Goal: Transaction & Acquisition: Purchase product/service

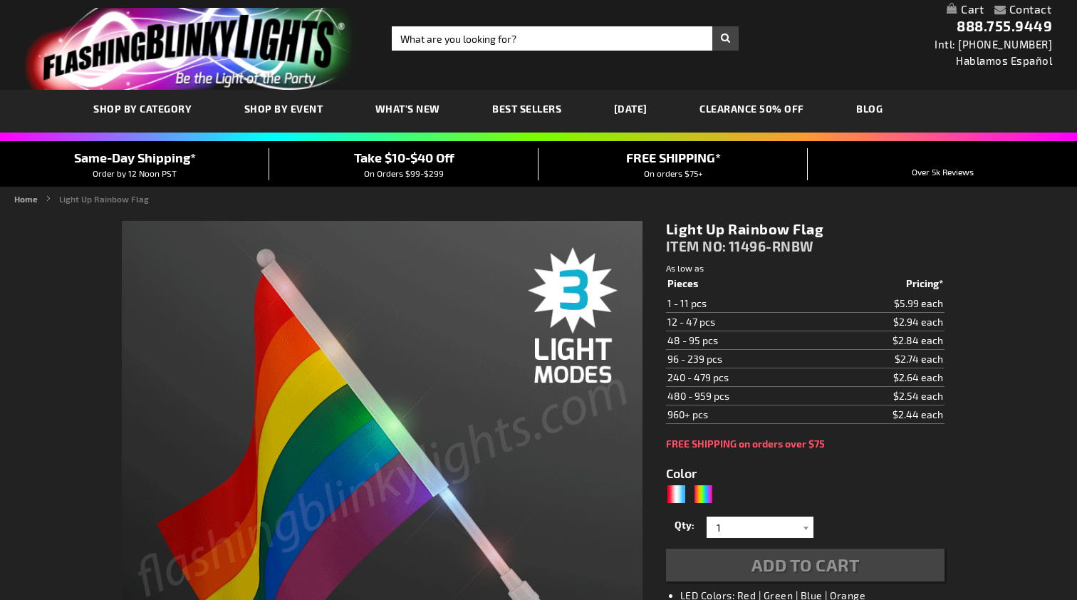
type input "5659"
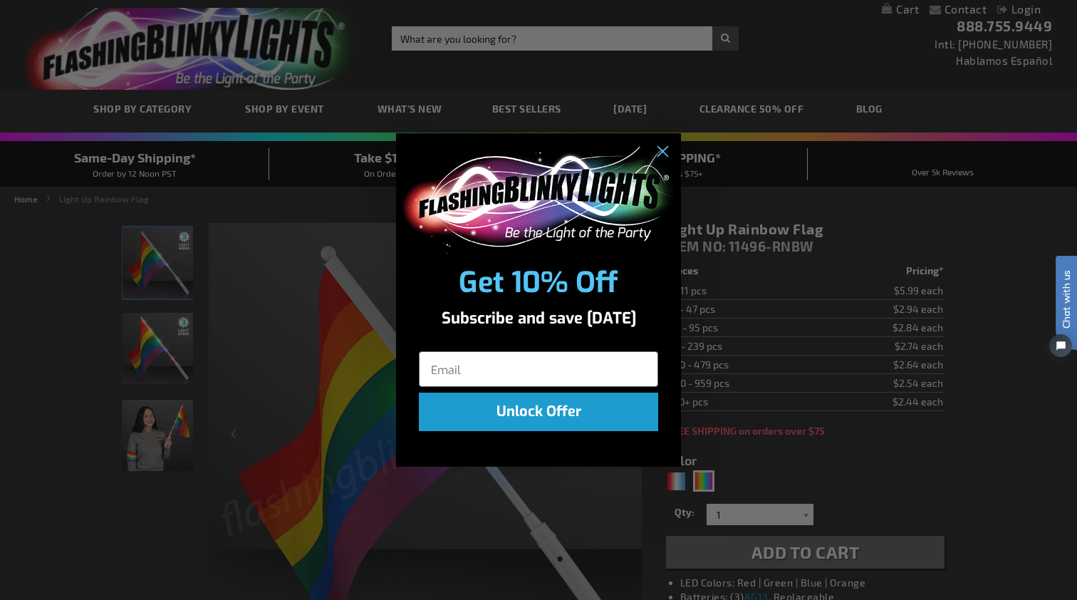
click at [652, 452] on form "Get 10% Off Subscribe and save [DATE] Unlock Offer Submit" at bounding box center [538, 300] width 285 height 334
click at [666, 148] on icon "Close dialog" at bounding box center [663, 152] width 10 height 10
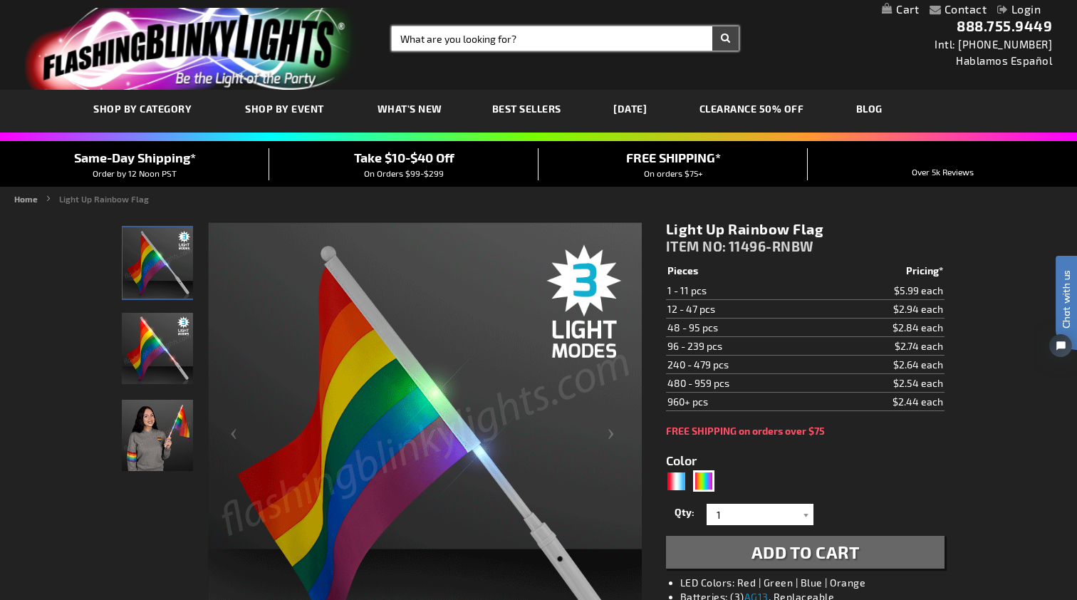
click at [450, 41] on input "Search" at bounding box center [565, 38] width 347 height 24
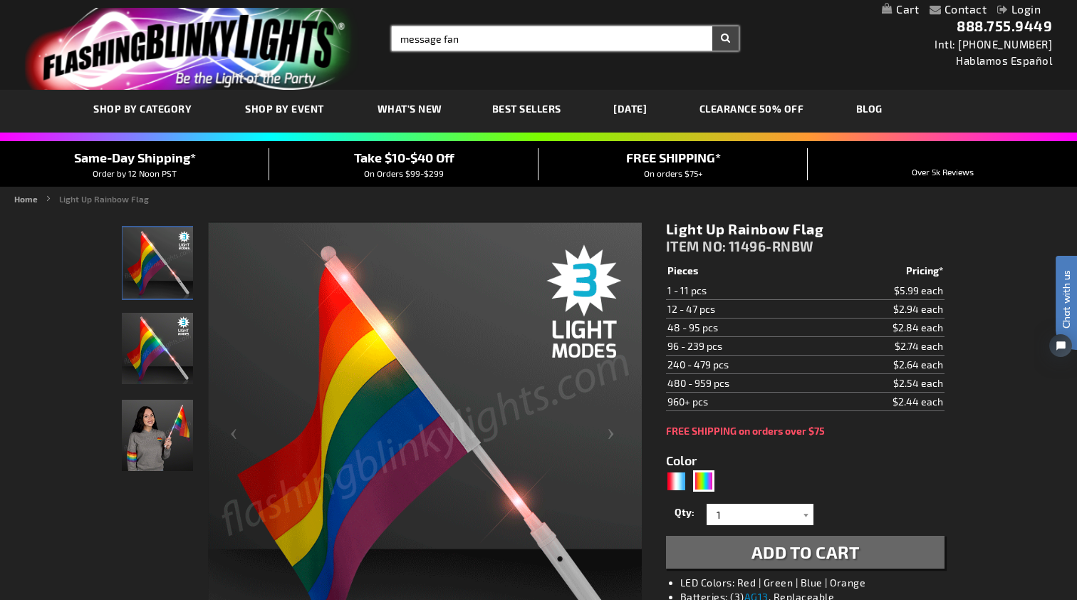
type input "message fan"
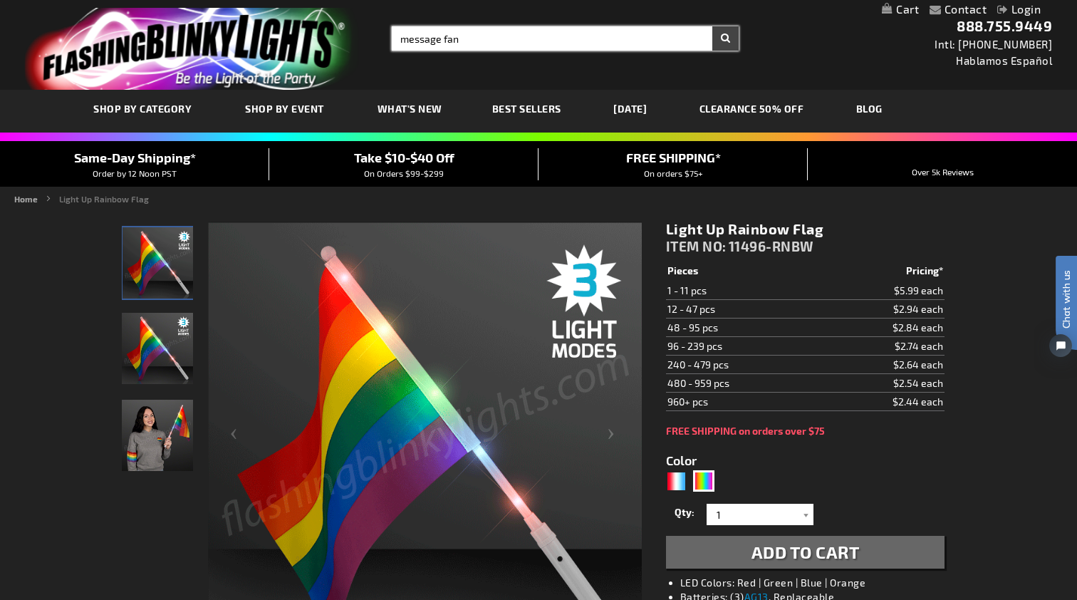
click at [725, 38] on button "Search" at bounding box center [726, 38] width 26 height 24
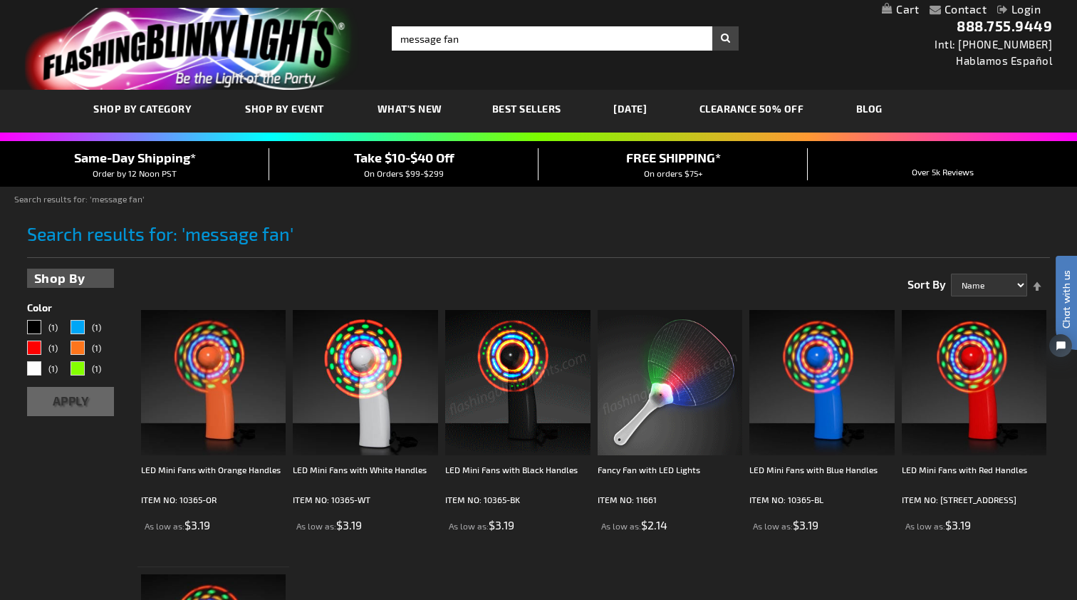
click at [657, 569] on ol "LED Mini Fans with Orange Handles ITEM NO: 10365-OR As low as $3.19 ITEM NO: 10…" at bounding box center [594, 567] width 913 height 529
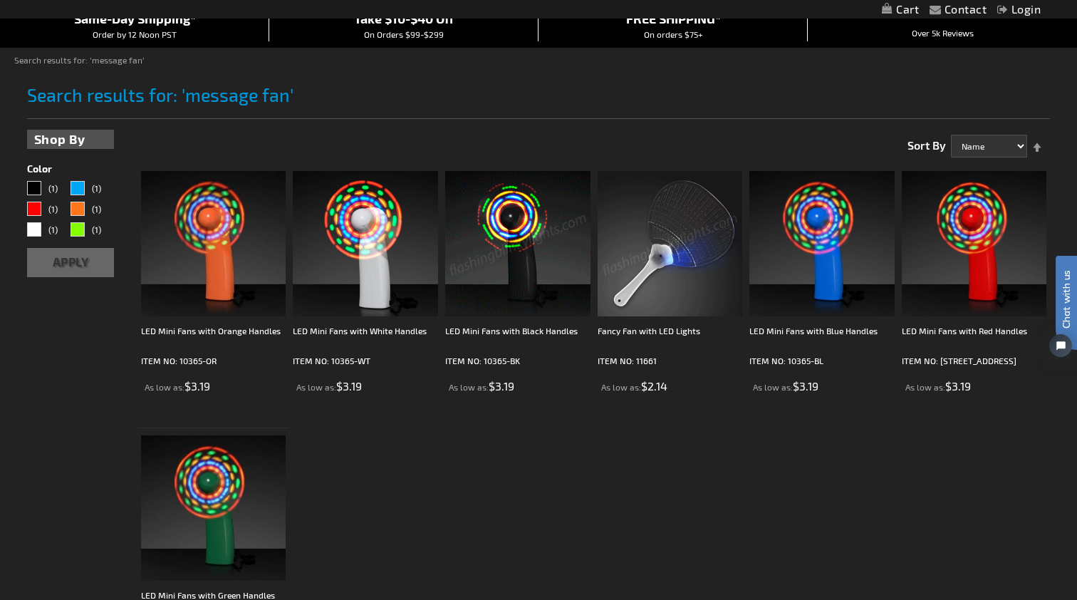
scroll to position [143, 0]
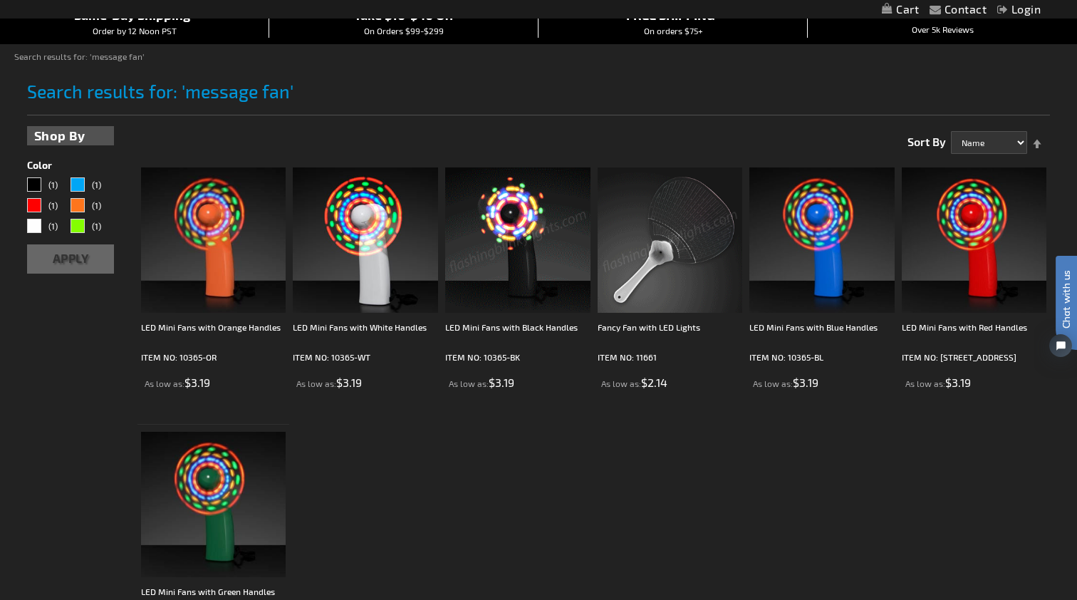
click at [514, 306] on img at bounding box center [517, 239] width 145 height 145
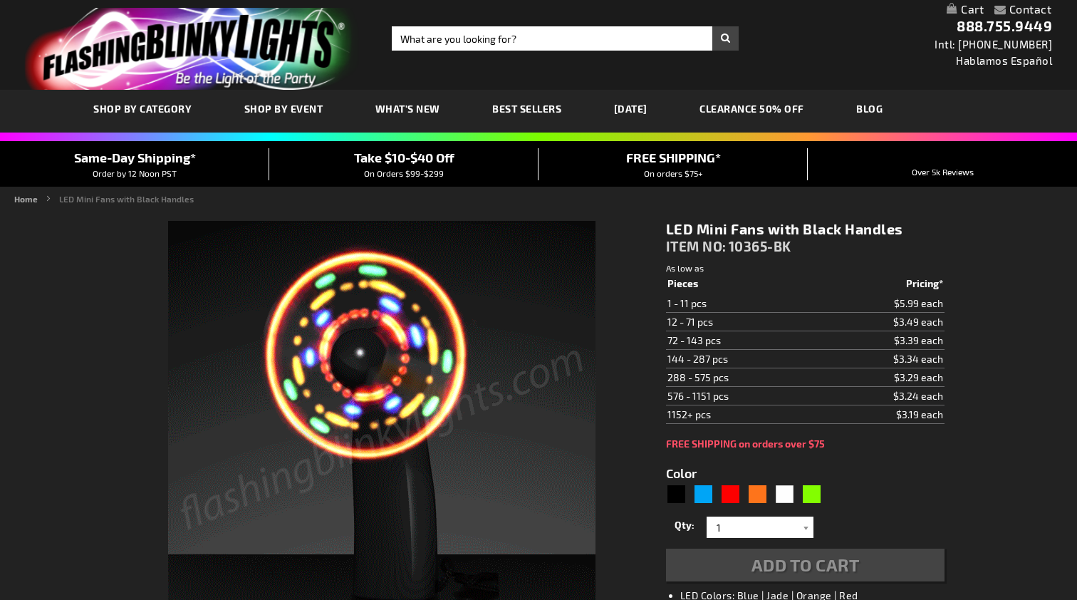
type input "5631"
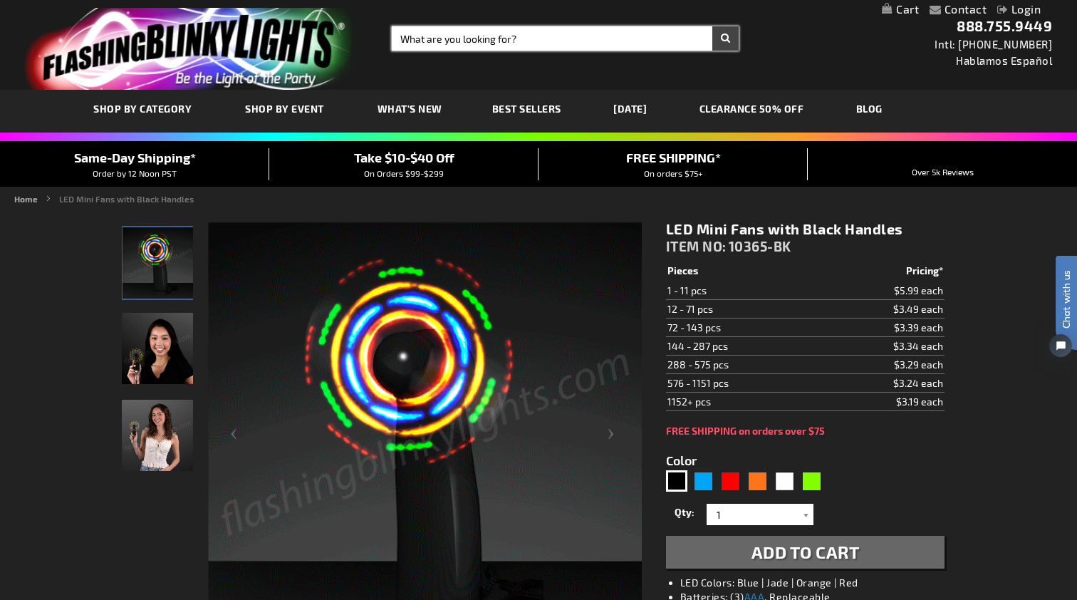
click at [459, 40] on input "Search" at bounding box center [565, 38] width 347 height 24
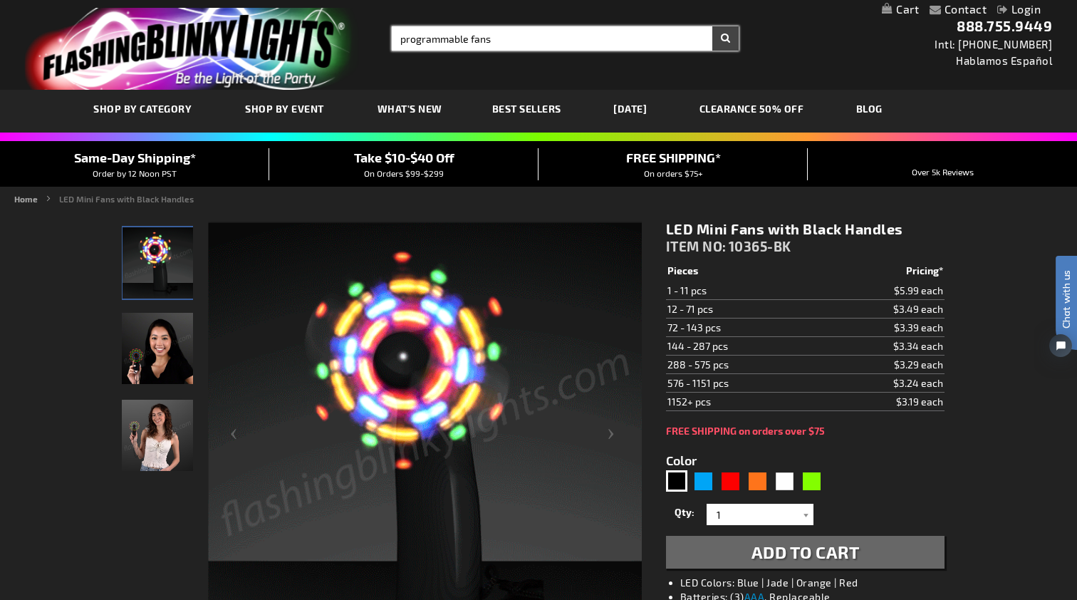
type input "programmable fans"
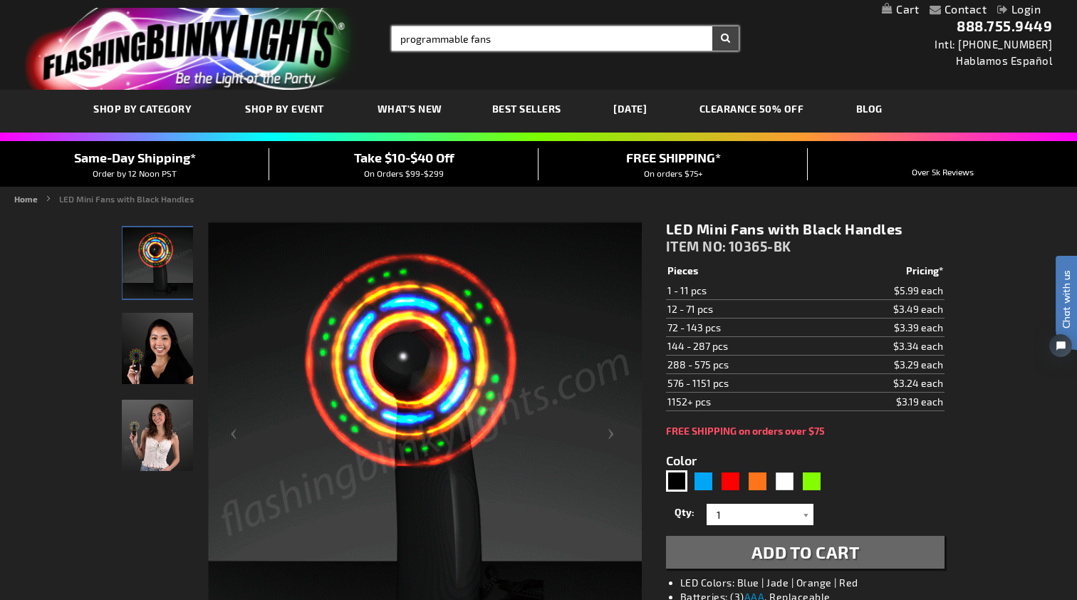
click at [725, 38] on button "Search" at bounding box center [726, 38] width 26 height 24
